Goal: Task Accomplishment & Management: Manage account settings

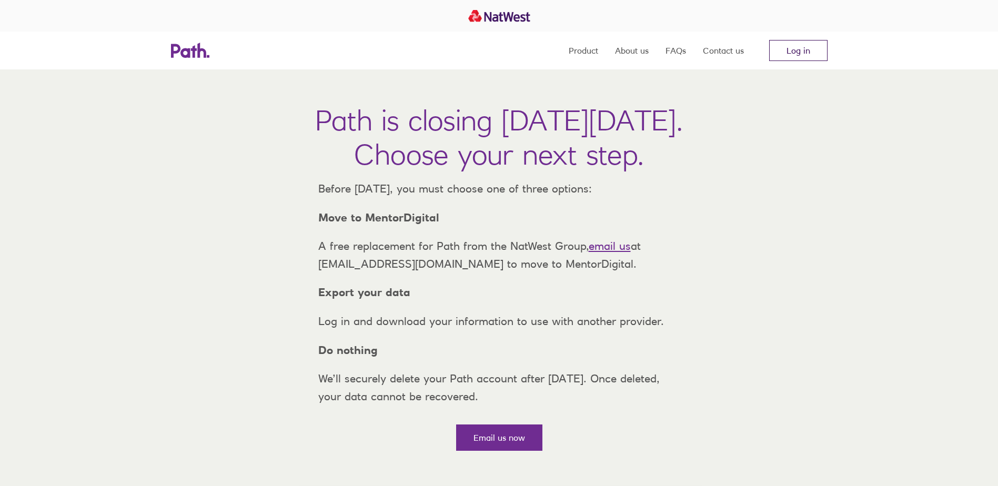
click at [792, 48] on link "Log in" at bounding box center [798, 50] width 58 height 21
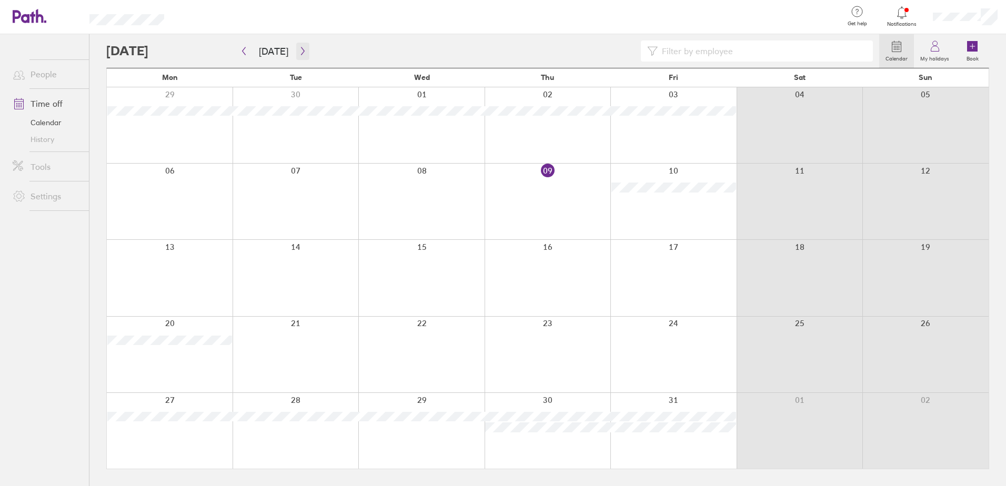
click at [299, 50] on icon "button" at bounding box center [303, 51] width 8 height 8
click at [300, 46] on button "button" at bounding box center [302, 51] width 13 height 17
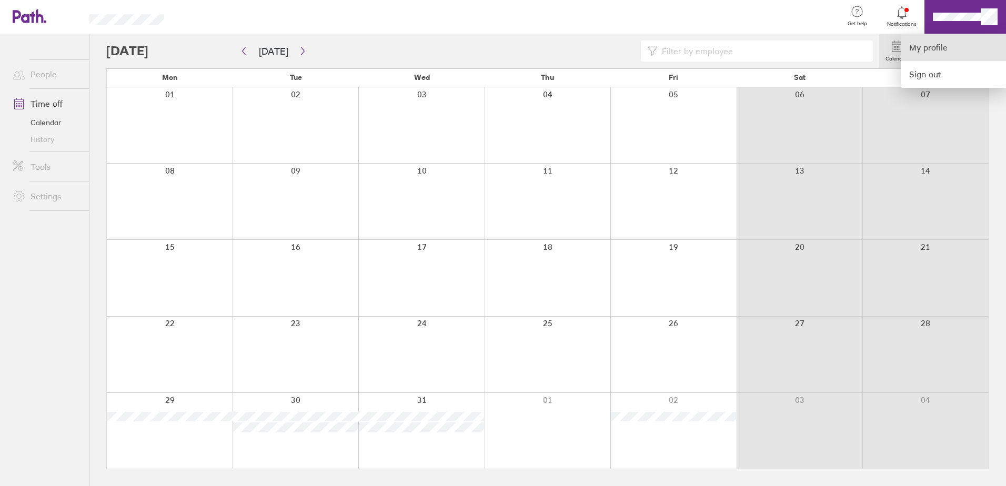
click at [916, 46] on link "My profile" at bounding box center [953, 47] width 105 height 27
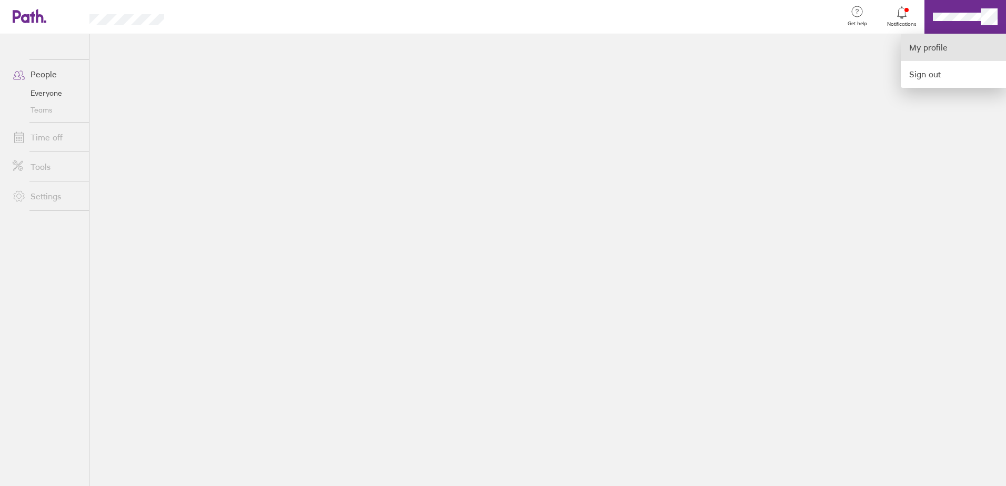
click at [949, 47] on link "My profile" at bounding box center [953, 47] width 105 height 27
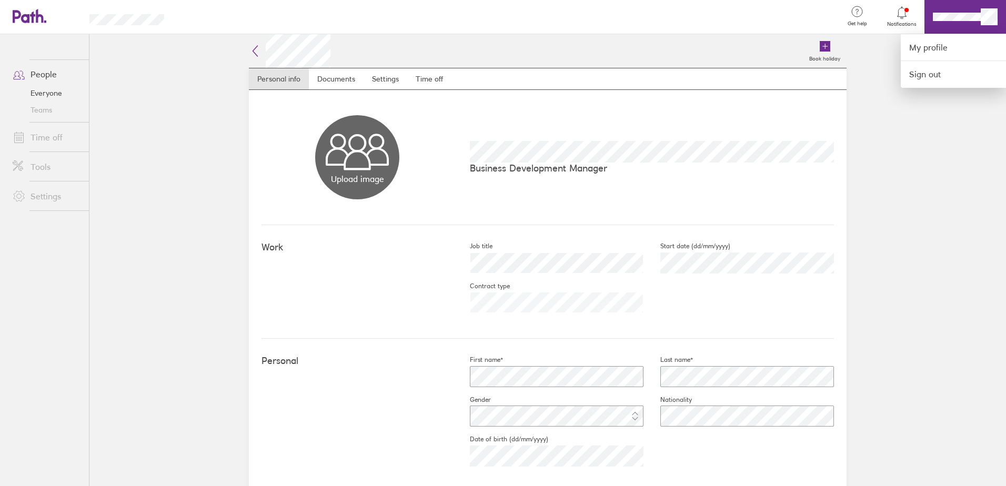
click at [424, 80] on div at bounding box center [503, 243] width 1006 height 486
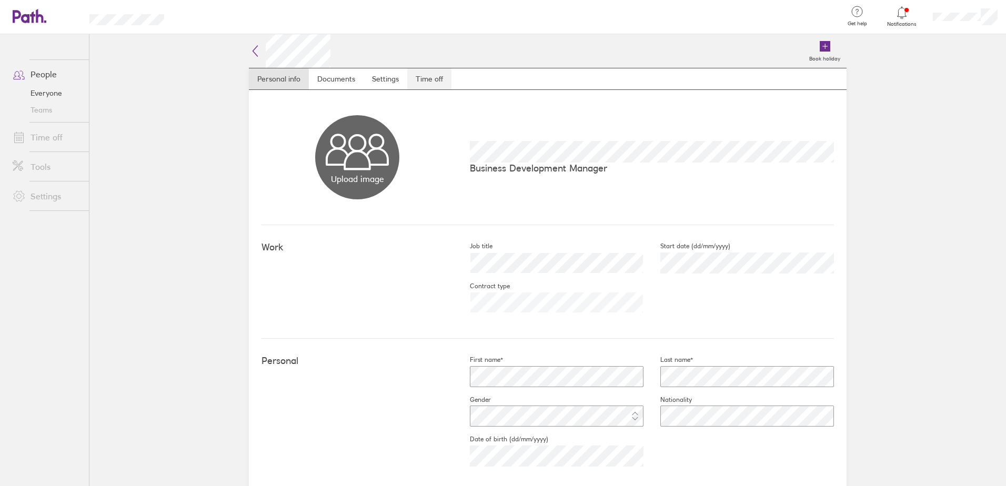
click at [426, 78] on link "Time off" at bounding box center [429, 78] width 44 height 21
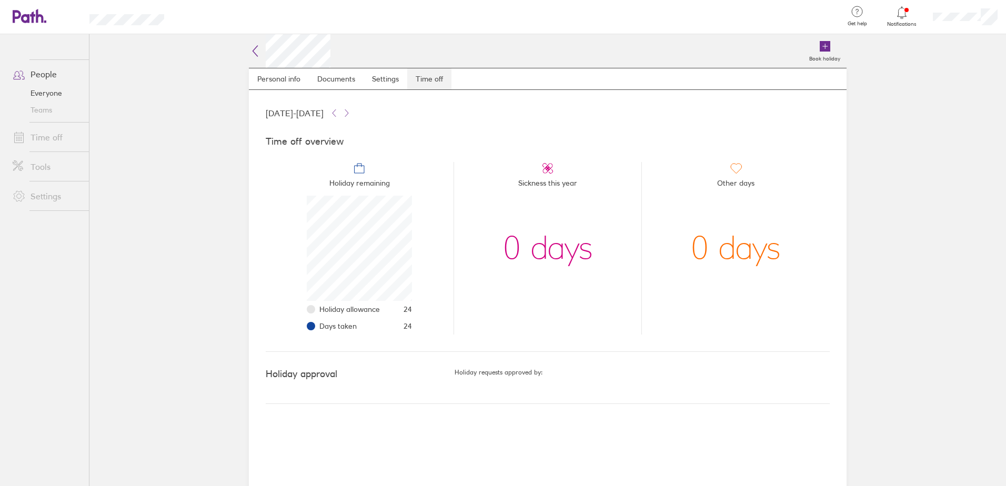
scroll to position [105, 105]
click at [351, 113] on icon at bounding box center [347, 113] width 8 height 8
click at [408, 311] on span "24" at bounding box center [408, 309] width 8 height 8
drag, startPoint x: 408, startPoint y: 311, endPoint x: 458, endPoint y: 304, distance: 50.6
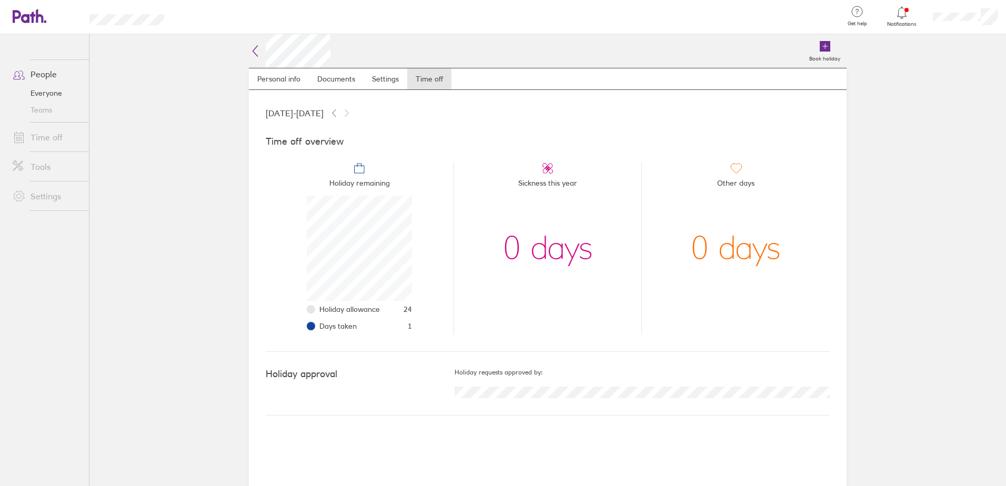
click at [458, 304] on li "Sickness this year 0 days" at bounding box center [548, 248] width 188 height 173
click at [336, 112] on icon at bounding box center [334, 112] width 3 height 7
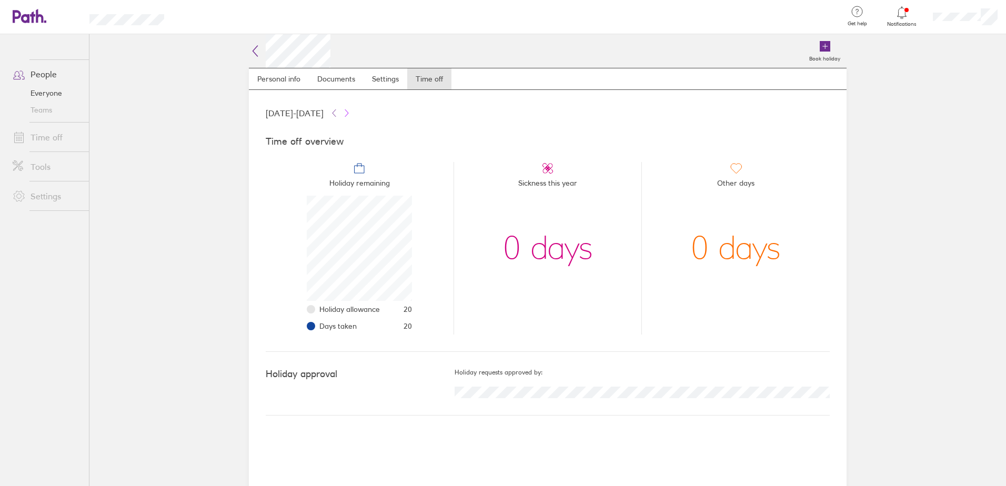
drag, startPoint x: 385, startPoint y: 114, endPoint x: 391, endPoint y: 113, distance: 5.8
click at [353, 114] on button at bounding box center [346, 113] width 13 height 13
click at [351, 113] on icon at bounding box center [347, 113] width 8 height 8
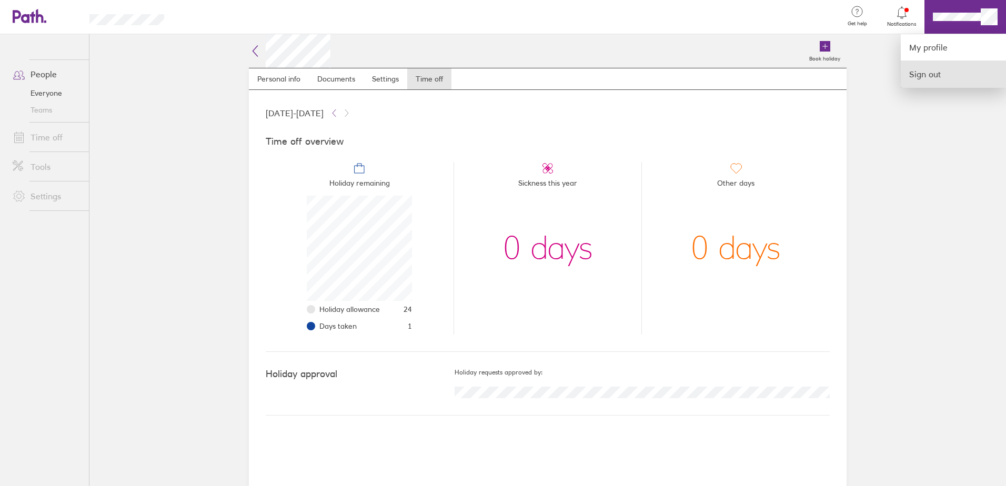
click at [928, 75] on link "Sign out" at bounding box center [953, 74] width 105 height 26
